Goal: Check status: Check status

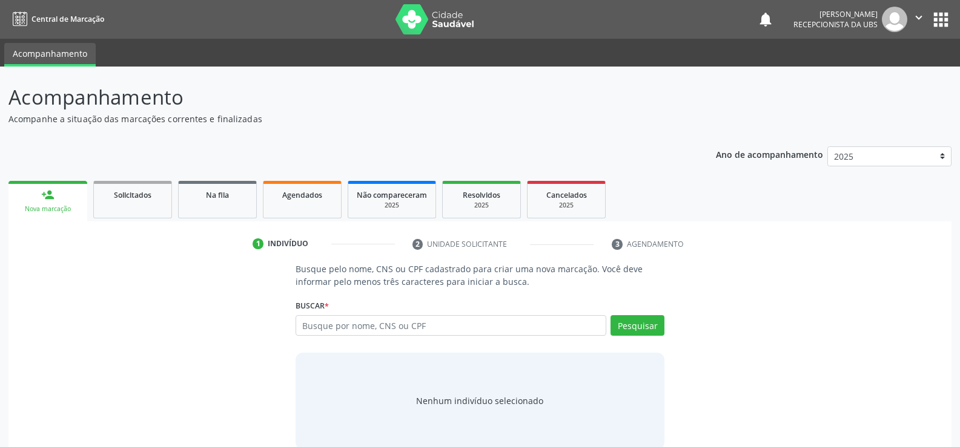
click at [446, 337] on div "Busque por nome, CNS ou CPF Nenhum resultado encontrado para: " " Digite nome, …" at bounding box center [479, 329] width 369 height 29
click at [323, 202] on link "Agendados" at bounding box center [302, 200] width 79 height 38
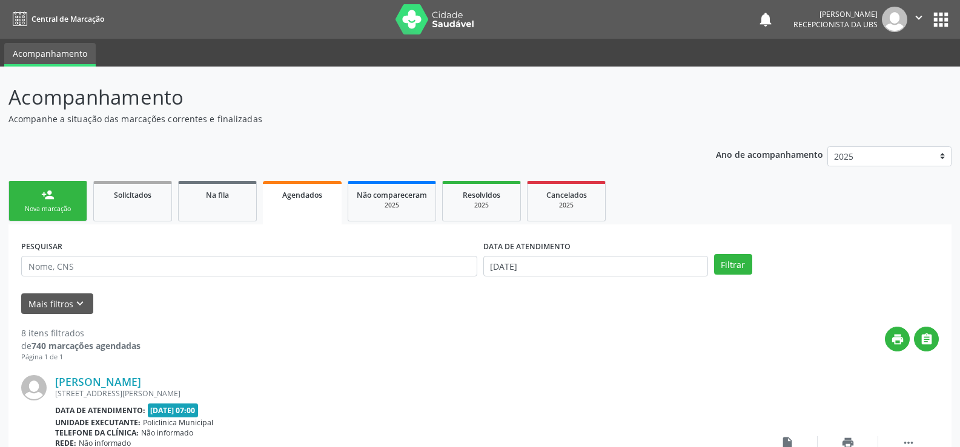
click at [234, 279] on div "PESQUISAR" at bounding box center [249, 260] width 462 height 47
click at [232, 266] on input "text" at bounding box center [249, 266] width 456 height 21
type input "706307769218978"
click at [571, 268] on input "[DATE]" at bounding box center [595, 266] width 225 height 21
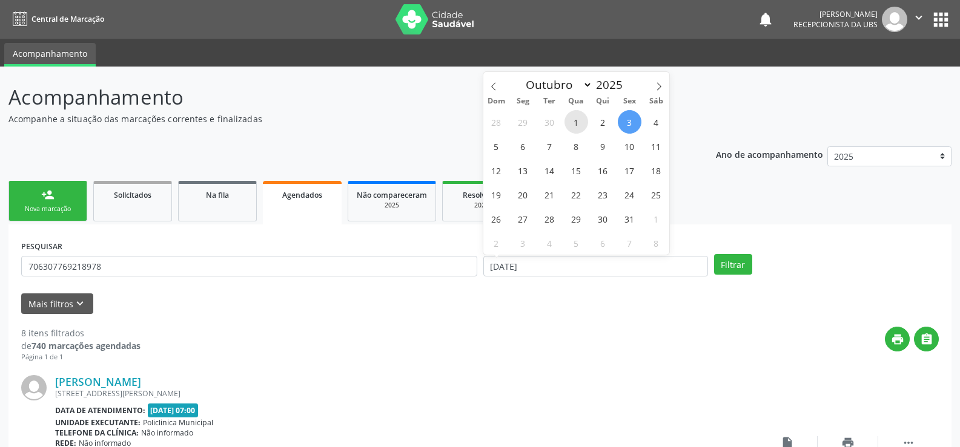
click at [581, 124] on span "1" at bounding box center [576, 122] width 24 height 24
type input "[DATE]"
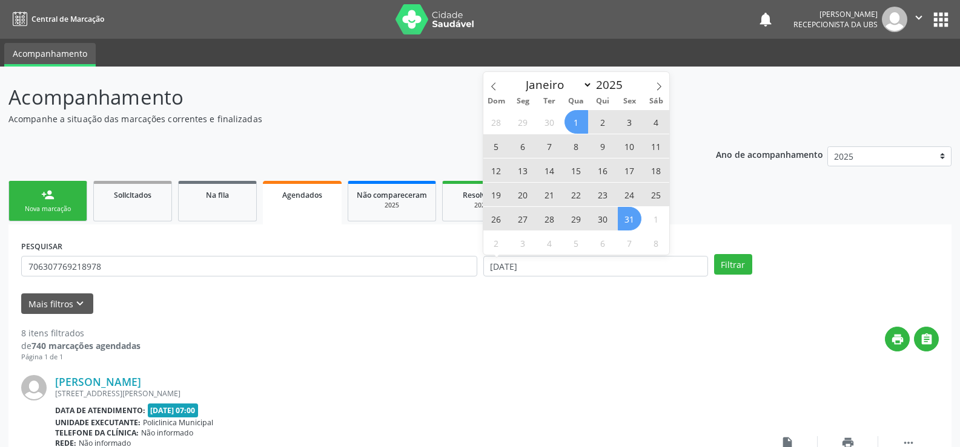
click at [631, 218] on span "31" at bounding box center [630, 219] width 24 height 24
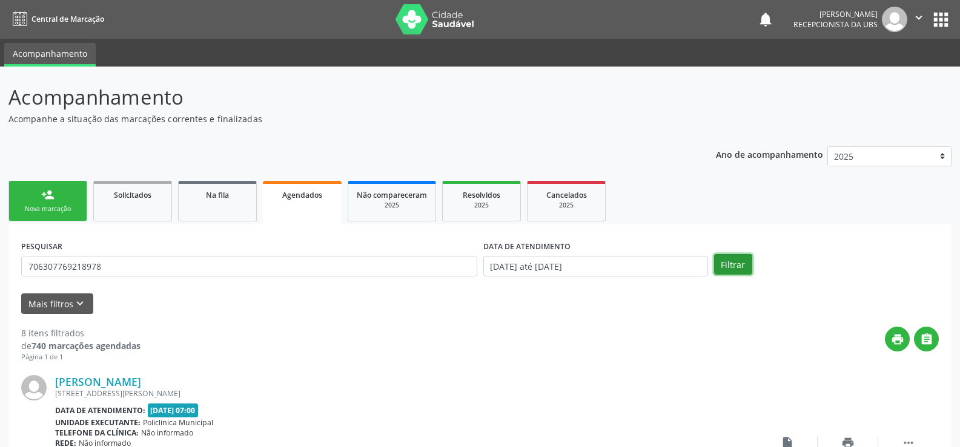
click at [725, 262] on button "Filtrar" at bounding box center [733, 264] width 38 height 21
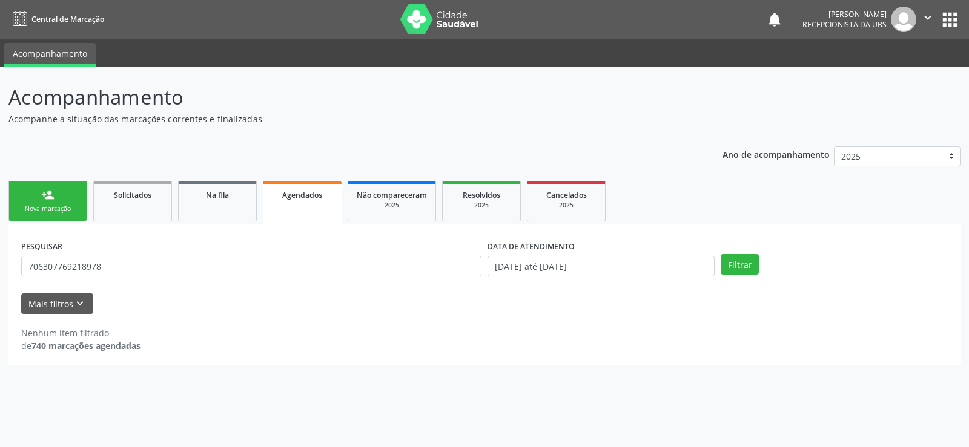
click at [320, 201] on link "Agendados" at bounding box center [302, 203] width 79 height 44
click at [724, 260] on button "Filtrar" at bounding box center [739, 264] width 38 height 21
click at [145, 200] on div "Solicitados" at bounding box center [132, 194] width 61 height 13
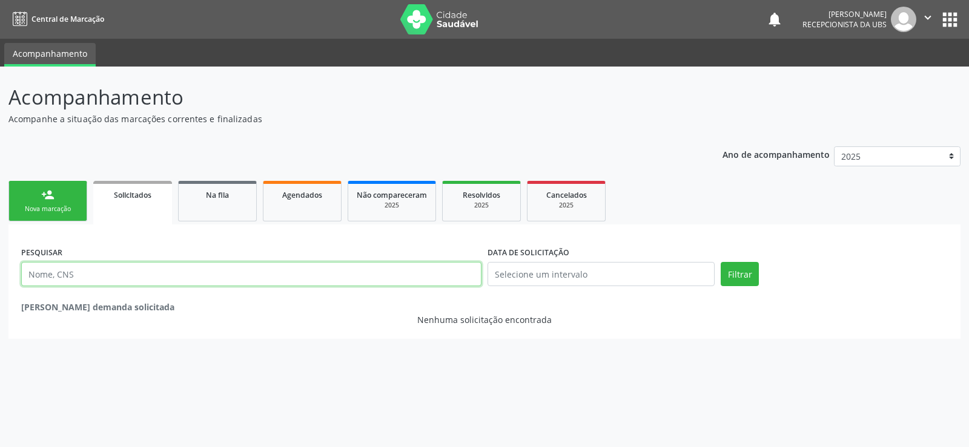
click at [120, 277] on input "text" at bounding box center [251, 274] width 460 height 24
type input "7063077"
click at [308, 193] on span "Agendados" at bounding box center [302, 195] width 40 height 10
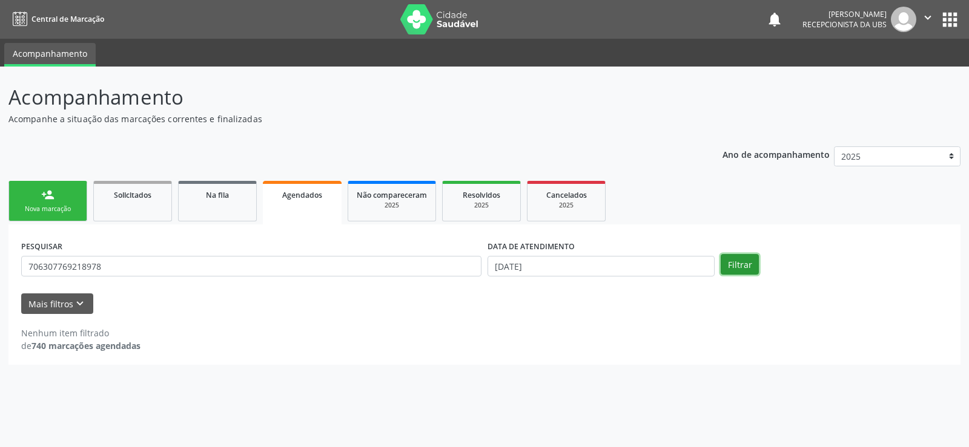
click at [740, 266] on button "Filtrar" at bounding box center [739, 264] width 38 height 21
click at [584, 259] on input "[DATE]" at bounding box center [600, 266] width 227 height 21
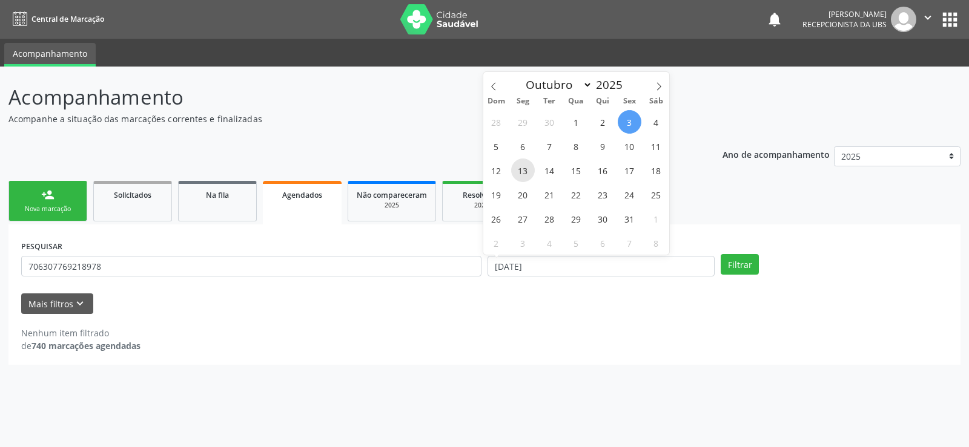
click at [529, 171] on span "13" at bounding box center [523, 171] width 24 height 24
type input "[DATE]"
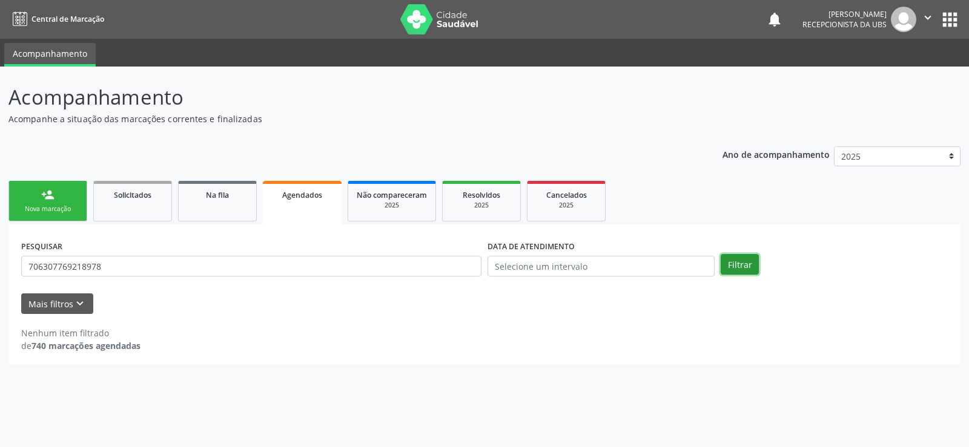
click at [746, 268] on button "Filtrar" at bounding box center [739, 264] width 38 height 21
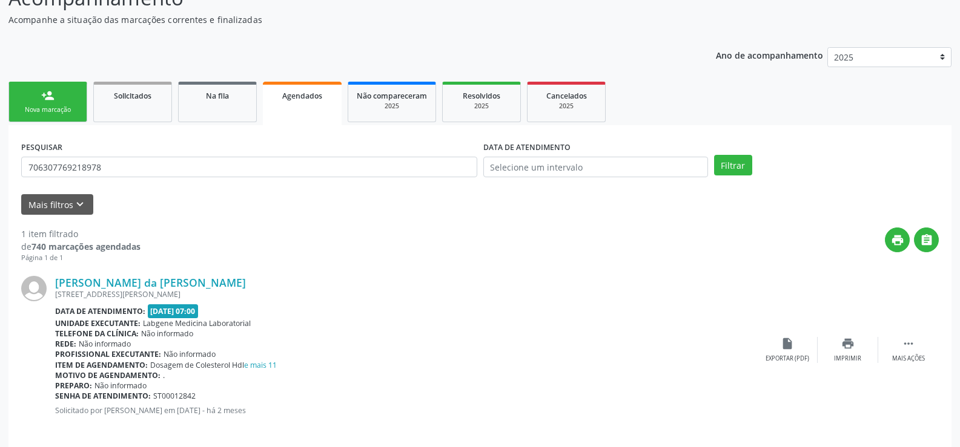
scroll to position [110, 0]
